Goal: Information Seeking & Learning: Learn about a topic

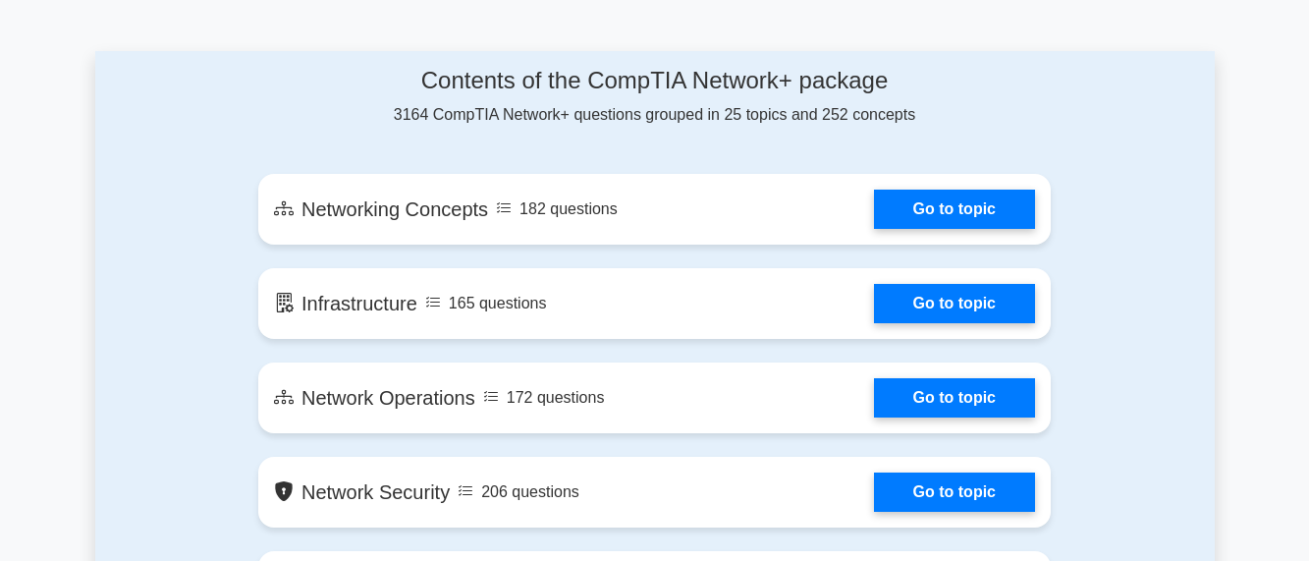
scroll to position [1139, 0]
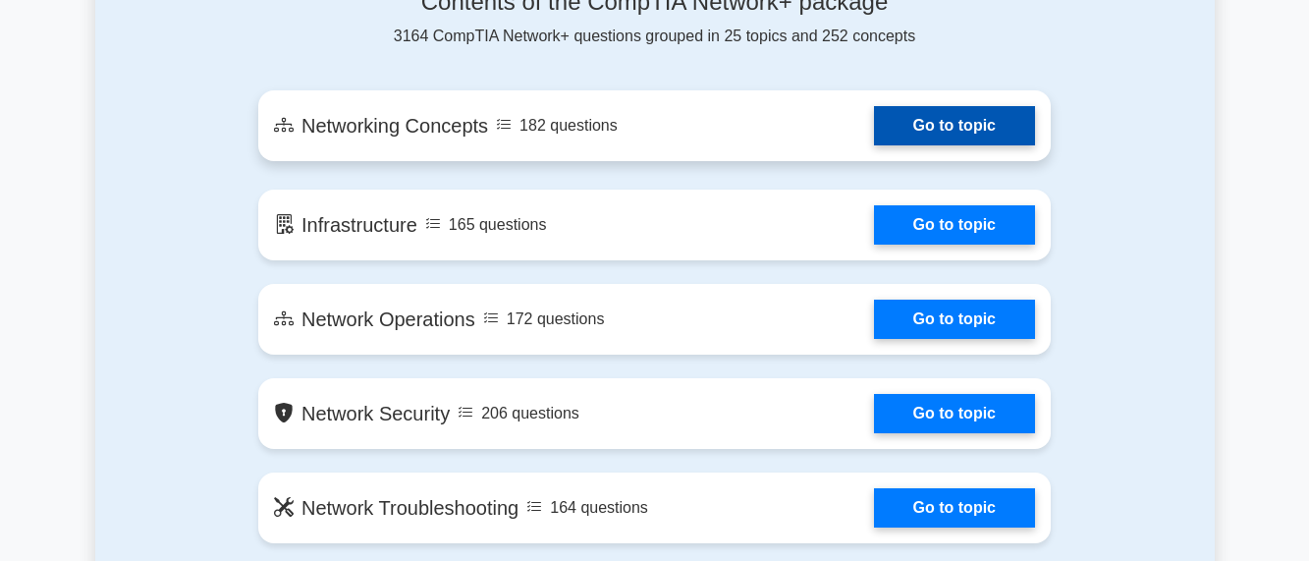
click at [970, 130] on link "Go to topic" at bounding box center [954, 125] width 161 height 39
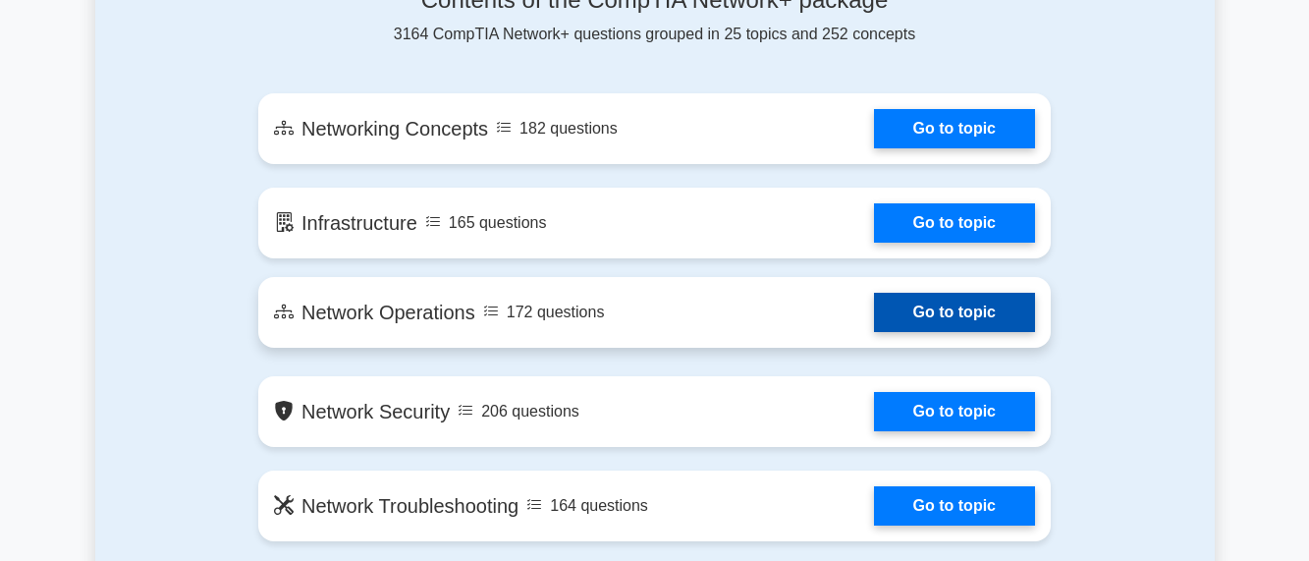
click at [946, 318] on link "Go to topic" at bounding box center [954, 312] width 161 height 39
